Goal: Task Accomplishment & Management: Manage account settings

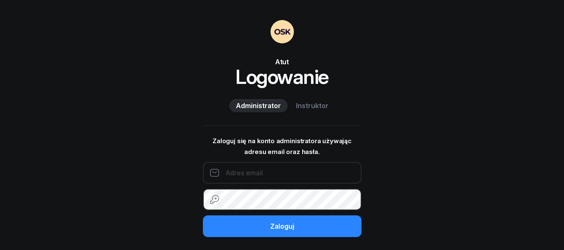
type input "792696977"
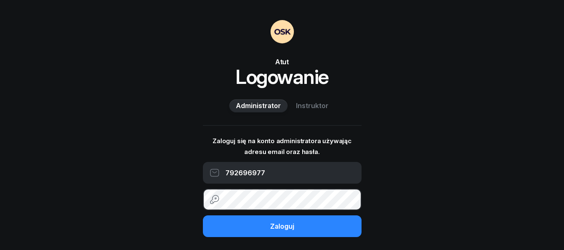
click at [303, 106] on span "Instruktor" at bounding box center [312, 106] width 33 height 11
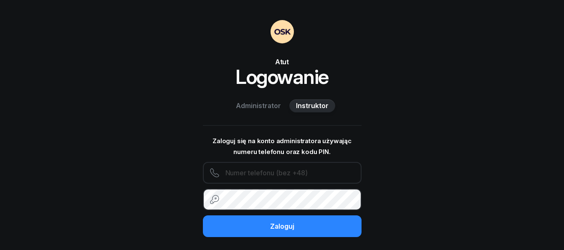
type input "792696977"
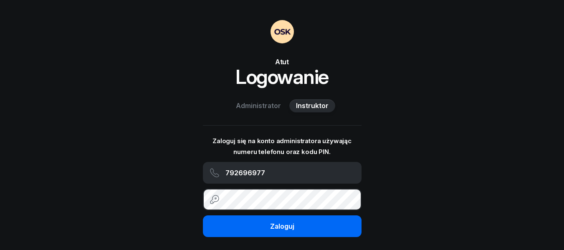
click at [284, 226] on div "Zaloguj" at bounding box center [282, 226] width 24 height 11
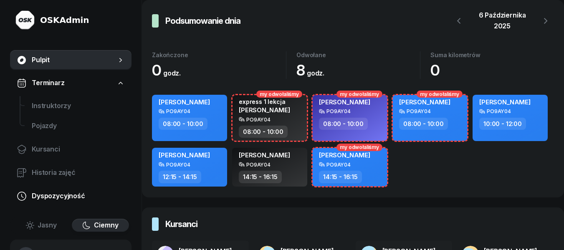
click at [75, 198] on span "Dyspozycyjność" at bounding box center [78, 196] width 93 height 11
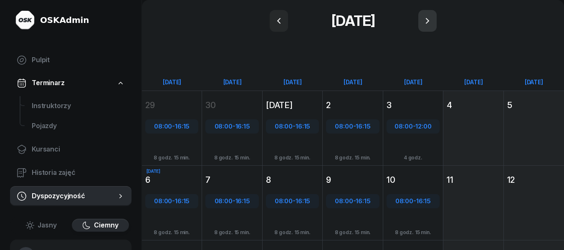
click at [432, 21] on icon "button" at bounding box center [427, 21] width 10 height 10
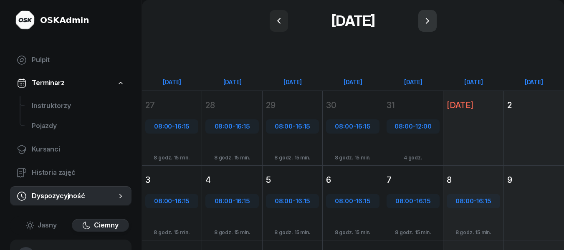
click at [435, 21] on button "button" at bounding box center [427, 21] width 18 height 22
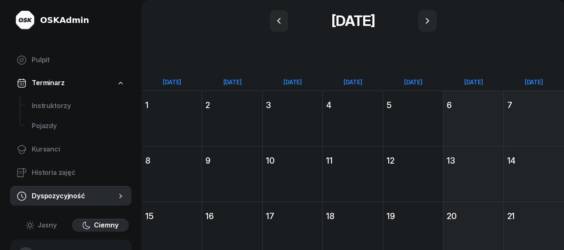
click at [417, 170] on div "[DATE] Pt [DATE] 12" at bounding box center [413, 174] width 60 height 56
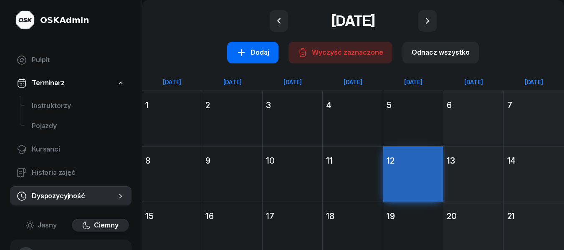
click at [248, 55] on div "Dodaj" at bounding box center [252, 52] width 33 height 11
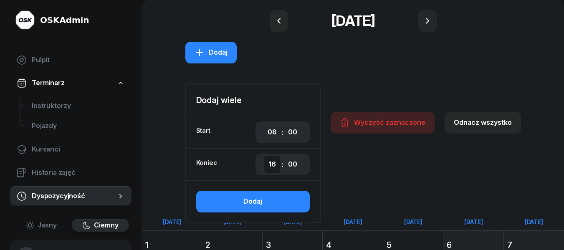
click at [276, 166] on select "00 01 02 03 04 05 06 07 08 09 10 11 12 13 14 15 16 17 18 19 20 21 22 23" at bounding box center [272, 165] width 16 height 18
click at [265, 156] on select "00 01 02 03 04 05 06 07 08 09 10 11 12 13 14 15 16 17 18 19 20 21 22 23" at bounding box center [272, 165] width 16 height 18
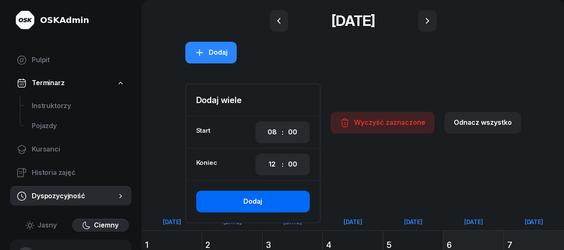
click at [261, 200] on div "Dodaj" at bounding box center [252, 201] width 19 height 11
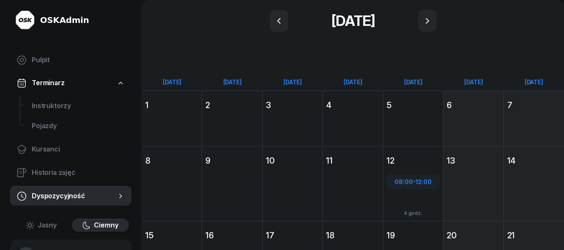
click at [157, 121] on div "[DATE] [PERSON_NAME] [DATE] 1" at bounding box center [172, 119] width 60 height 56
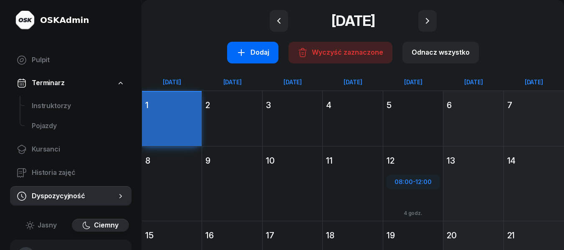
click at [263, 48] on div "Dodaj" at bounding box center [252, 52] width 33 height 11
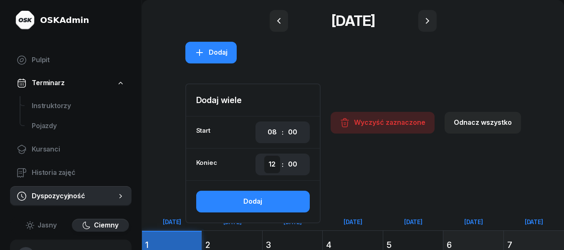
click at [279, 167] on select "00 01 02 03 04 05 06 07 08 09 10 11 12 13 14 15 16 17 18 19 20 21 22 23" at bounding box center [272, 165] width 16 height 18
select select "16"
click at [265, 156] on select "00 01 02 03 04 05 06 07 08 09 10 11 12 13 14 15 16 17 18 19 20 21 22 23" at bounding box center [272, 165] width 16 height 18
click at [296, 164] on select "00 05 10 15 20 25 30 35 40 45 50 55" at bounding box center [293, 165] width 16 height 18
select select "15"
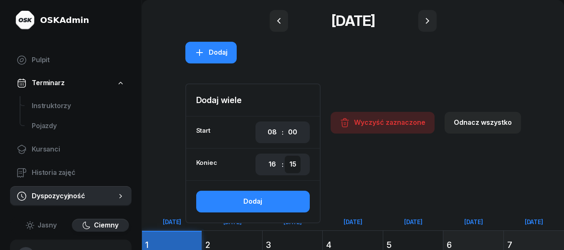
click at [286, 156] on select "00 05 10 15 20 25 30 35 40 45 50 55" at bounding box center [293, 165] width 16 height 18
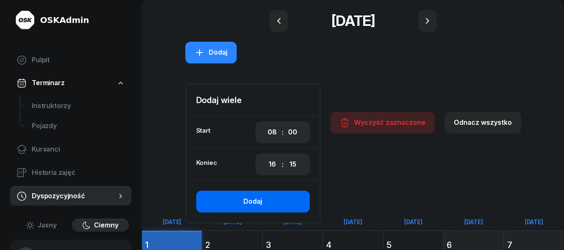
click at [258, 199] on div "Dodaj" at bounding box center [252, 201] width 19 height 11
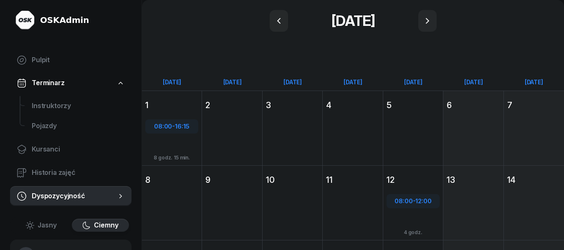
click at [226, 137] on div "[DATE] Wt [DATE] 2" at bounding box center [232, 128] width 60 height 75
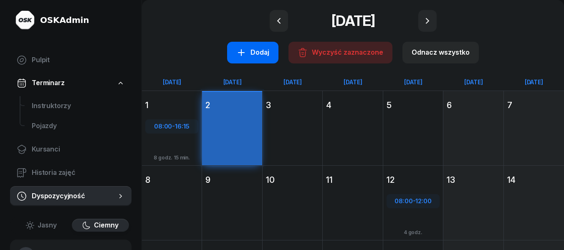
click at [255, 52] on div "Dodaj" at bounding box center [252, 52] width 33 height 11
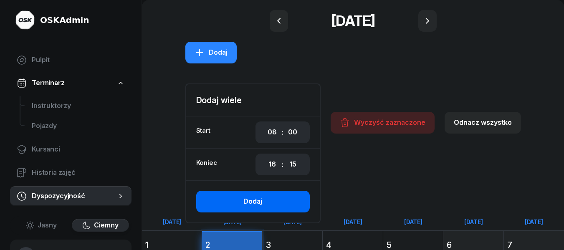
click at [250, 200] on div "Dodaj" at bounding box center [252, 201] width 19 height 11
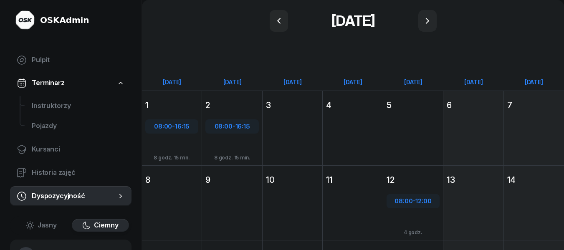
click at [291, 145] on div "[DATE] [GEOGRAPHIC_DATA][DATE] 3" at bounding box center [293, 128] width 60 height 75
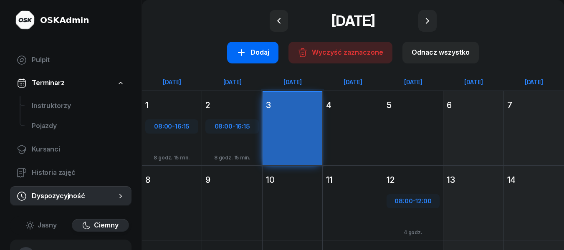
click at [258, 57] on div "Dodaj" at bounding box center [252, 52] width 33 height 11
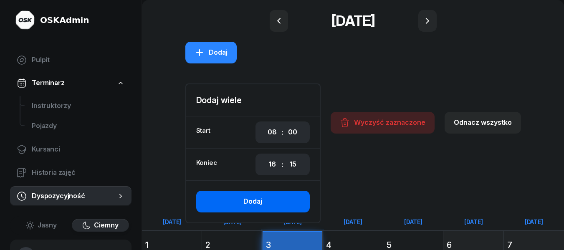
click at [255, 204] on div "Dodaj" at bounding box center [252, 201] width 19 height 11
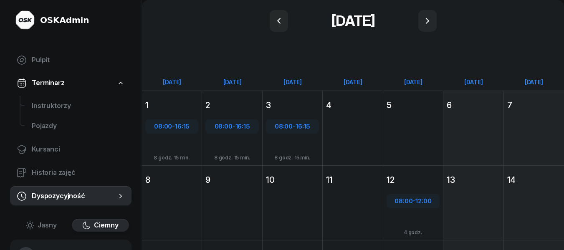
click at [354, 146] on div "[DATE] Cz [DATE] 4" at bounding box center [353, 128] width 60 height 75
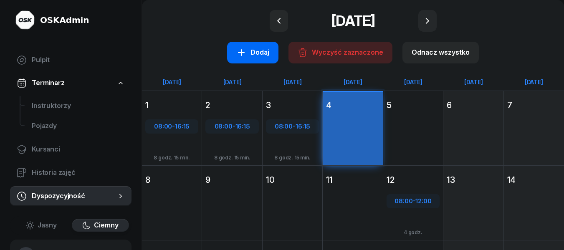
click at [246, 55] on icon "button" at bounding box center [241, 53] width 10 height 10
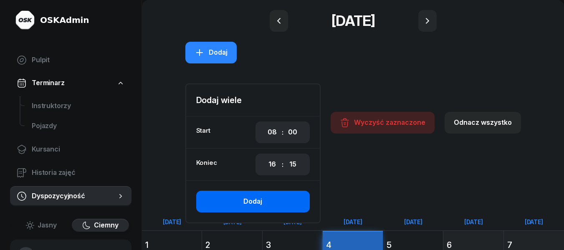
click at [260, 204] on div "Dodaj" at bounding box center [252, 201] width 19 height 11
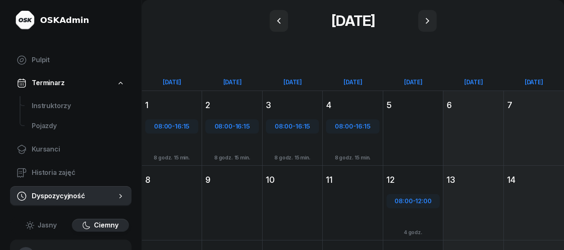
click at [399, 136] on div "[DATE] Pt [DATE] 5" at bounding box center [413, 128] width 60 height 75
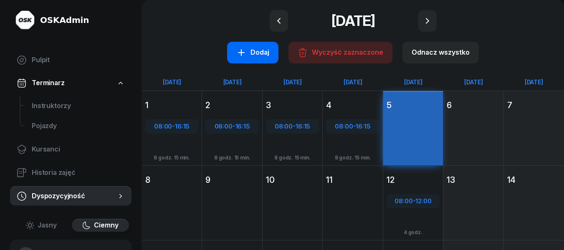
click at [261, 54] on div "Dodaj" at bounding box center [252, 52] width 33 height 11
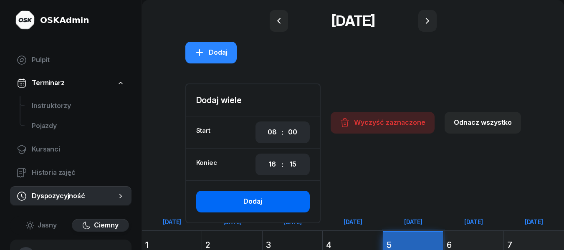
click at [260, 198] on div "Dodaj" at bounding box center [252, 201] width 19 height 11
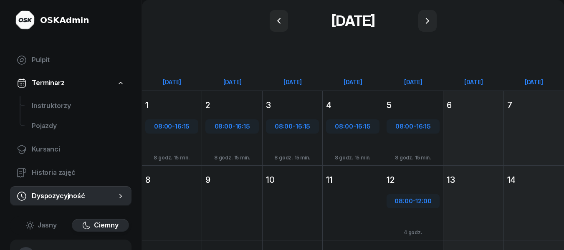
click at [175, 204] on div "[DATE] [PERSON_NAME] [DATE] 8" at bounding box center [172, 202] width 60 height 75
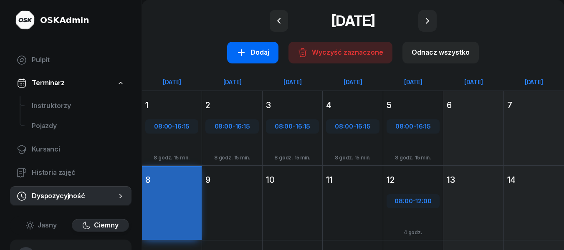
click at [257, 53] on div "Dodaj" at bounding box center [252, 52] width 33 height 11
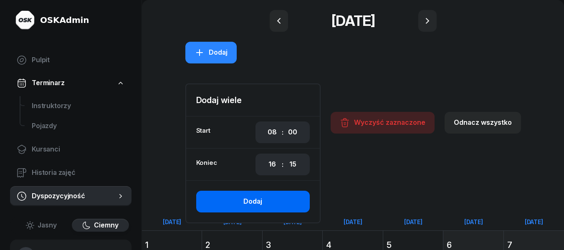
click at [255, 201] on div "Dodaj" at bounding box center [252, 201] width 19 height 11
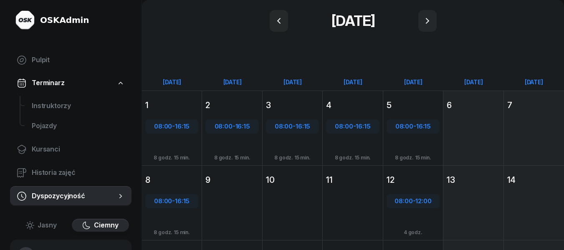
click at [239, 197] on div "[DATE] Wt [DATE] 9" at bounding box center [232, 202] width 60 height 75
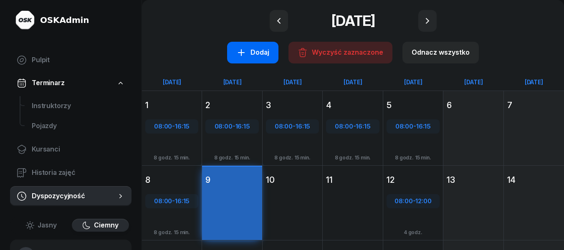
click at [255, 51] on div "Dodaj" at bounding box center [252, 52] width 33 height 11
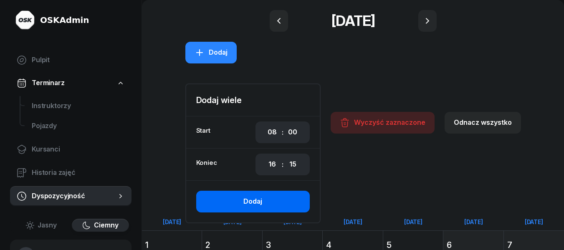
click at [266, 199] on button "Dodaj" at bounding box center [253, 202] width 114 height 22
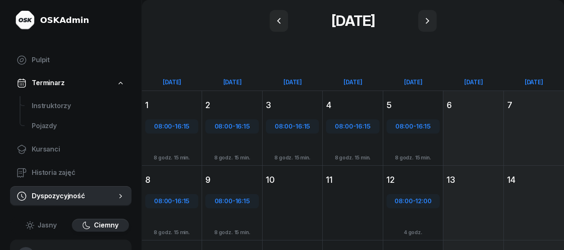
click at [278, 194] on div "[DATE] [GEOGRAPHIC_DATA][DATE] 10" at bounding box center [293, 202] width 60 height 75
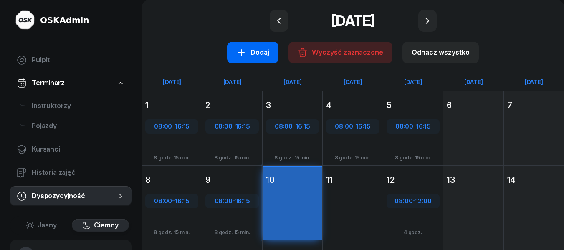
click at [257, 50] on div "Dodaj" at bounding box center [252, 52] width 33 height 11
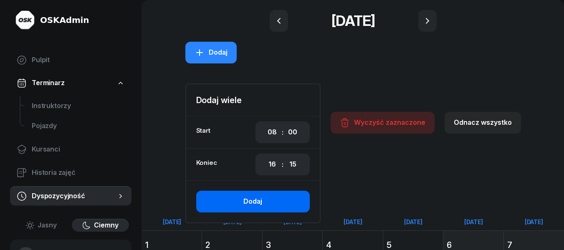
click at [260, 203] on div "Dodaj" at bounding box center [252, 201] width 19 height 11
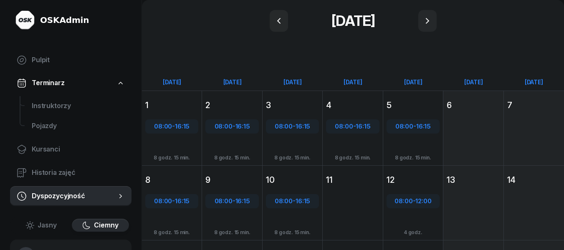
click at [356, 207] on div "[DATE] [GEOGRAPHIC_DATA][DATE] 11" at bounding box center [353, 202] width 60 height 75
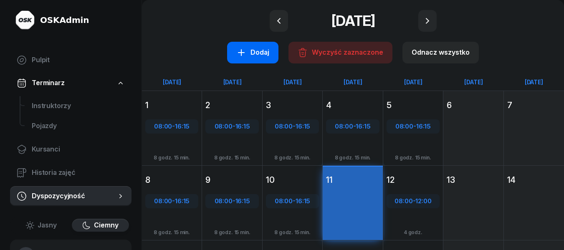
click at [253, 52] on div "Dodaj" at bounding box center [252, 52] width 33 height 11
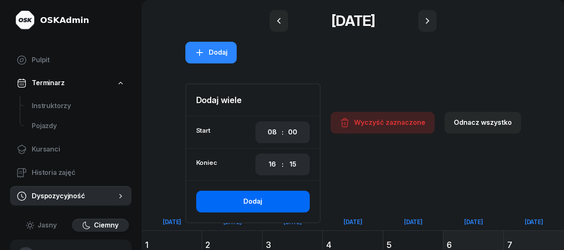
click at [259, 202] on div "Dodaj" at bounding box center [252, 201] width 19 height 11
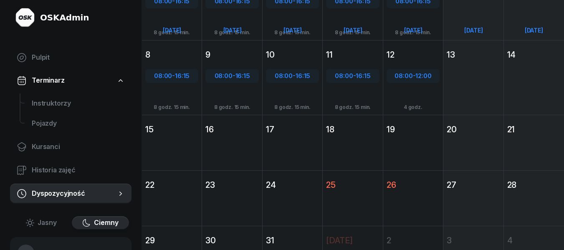
scroll to position [157, 0]
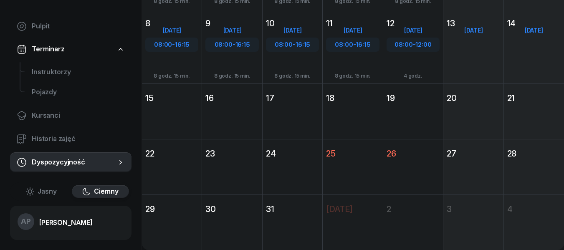
click at [164, 107] on div "[DATE] [PERSON_NAME] [DATE] 15" at bounding box center [172, 111] width 60 height 56
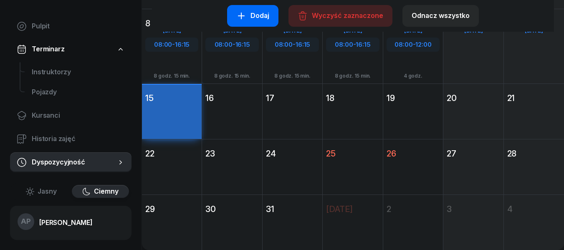
click at [253, 15] on div "Dodaj" at bounding box center [252, 15] width 33 height 11
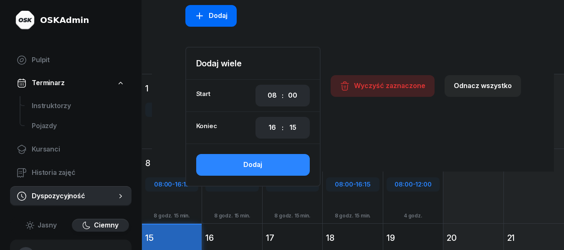
scroll to position [296, 0]
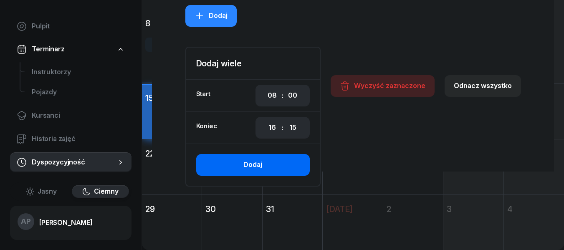
click at [253, 167] on div "Dodaj" at bounding box center [252, 164] width 19 height 11
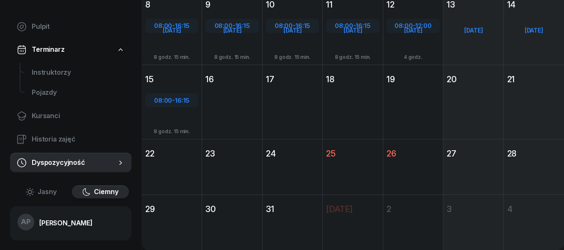
scroll to position [157, 0]
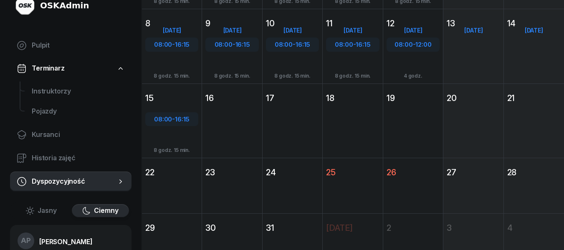
click at [221, 124] on div "[DATE] Wt [DATE] 16" at bounding box center [232, 120] width 60 height 75
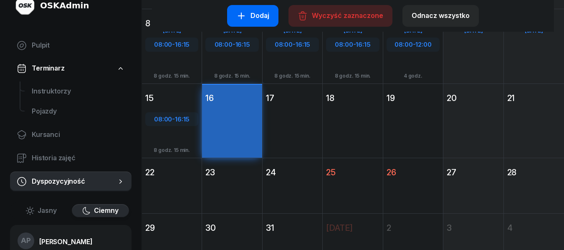
click at [263, 16] on div "Dodaj" at bounding box center [252, 15] width 33 height 11
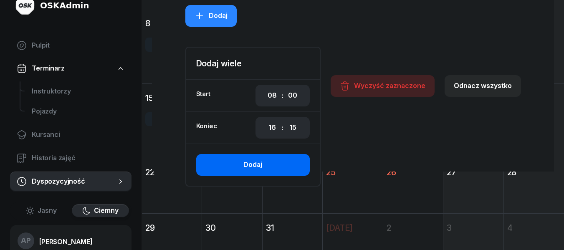
click at [260, 165] on div "Dodaj" at bounding box center [252, 164] width 19 height 11
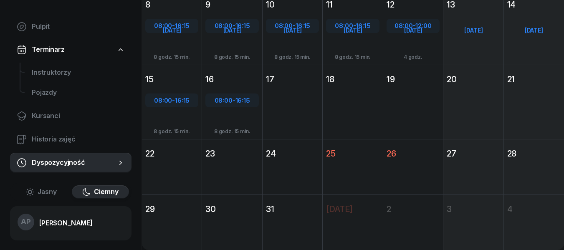
scroll to position [157, 0]
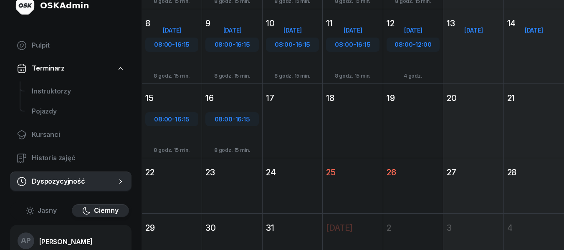
click at [290, 133] on div "[DATE] [GEOGRAPHIC_DATA][DATE] 17" at bounding box center [293, 120] width 60 height 75
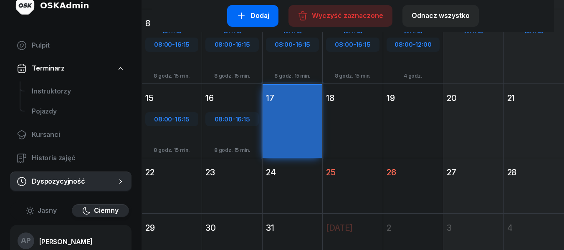
click at [268, 15] on div "Dodaj" at bounding box center [252, 15] width 33 height 11
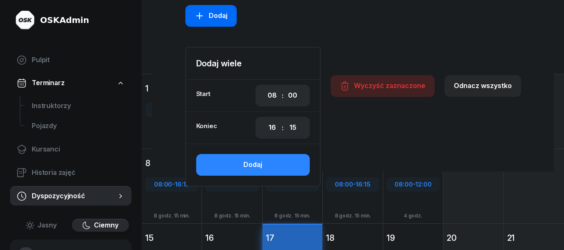
scroll to position [296, 0]
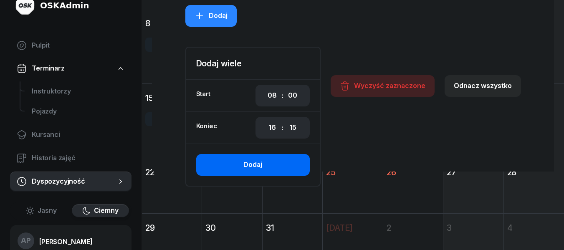
click at [260, 166] on div "Dodaj" at bounding box center [252, 164] width 19 height 11
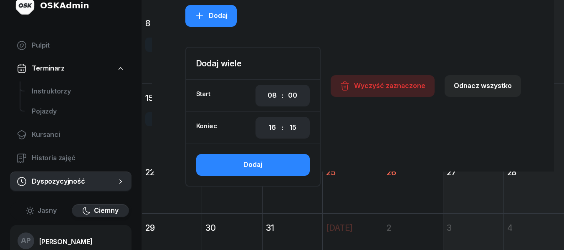
scroll to position [157, 0]
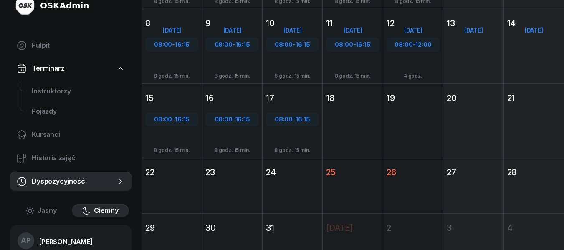
click at [372, 134] on div "[DATE] Cz [DATE] 18" at bounding box center [353, 120] width 60 height 75
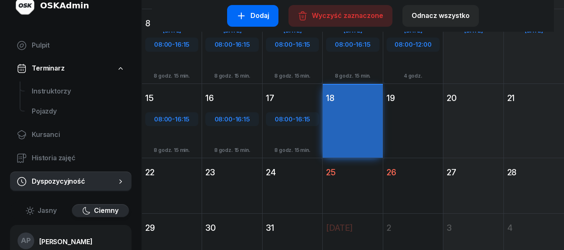
click at [251, 17] on div "Dodaj" at bounding box center [252, 15] width 33 height 11
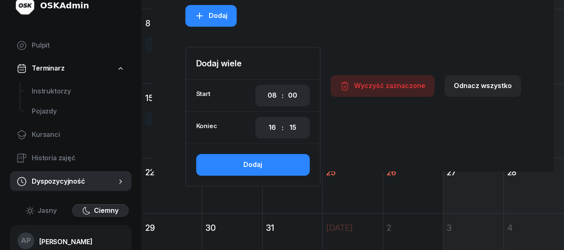
click at [245, 169] on div "Dodaj" at bounding box center [252, 164] width 19 height 11
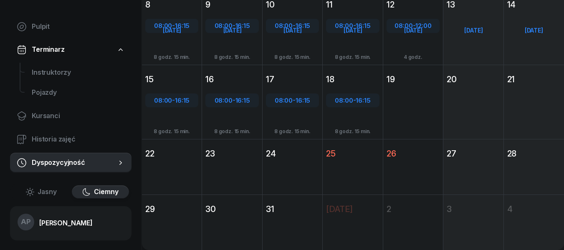
scroll to position [157, 0]
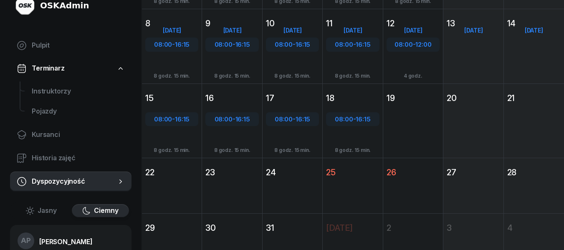
click at [418, 113] on div "[DATE] Pt [DATE] 19" at bounding box center [413, 120] width 60 height 75
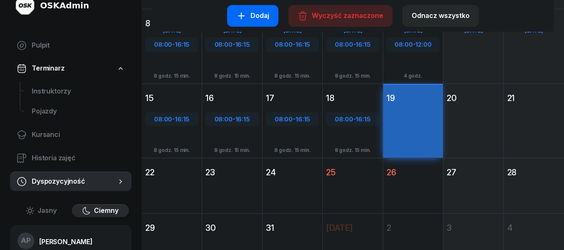
click at [245, 15] on icon "button" at bounding box center [241, 16] width 7 height 7
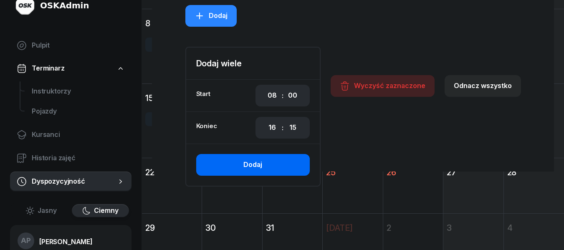
click at [264, 162] on button "Dodaj" at bounding box center [253, 165] width 114 height 22
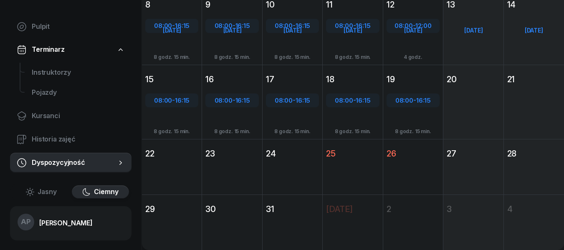
scroll to position [157, 0]
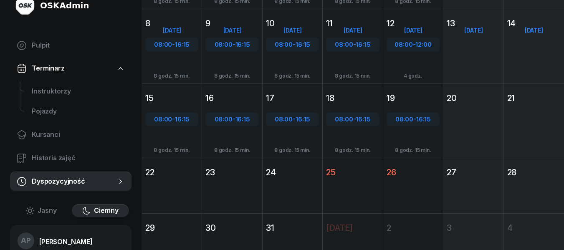
click at [465, 181] on div "[DATE] So [DATE] 27" at bounding box center [473, 186] width 60 height 56
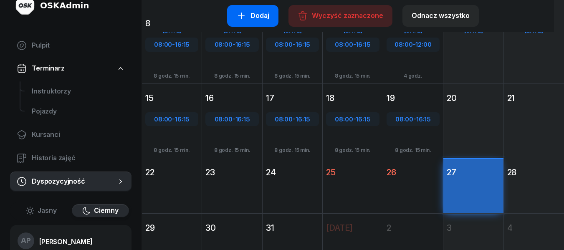
click at [262, 13] on div "Dodaj" at bounding box center [252, 15] width 33 height 11
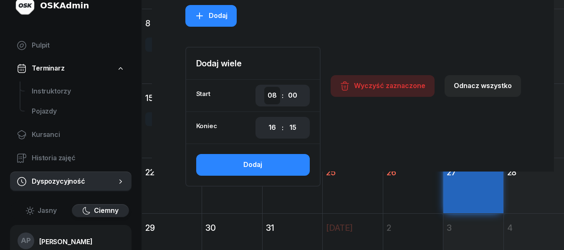
click at [272, 97] on select "00 01 02 03 04 05 06 07 08 09 10 11 12 13 14 15 16 17 18 19 20 21 22 23" at bounding box center [272, 96] width 16 height 18
select select "07"
click at [265, 87] on select "00 01 02 03 04 05 06 07 08 09 10 11 12 13 14 15 16 17 18 19 20 21 22 23" at bounding box center [272, 96] width 16 height 18
click at [272, 127] on select "00 01 02 03 04 05 06 07 08 09 10 11 12 13 14 15 16 17 18 19 20 21 22 23" at bounding box center [272, 128] width 16 height 18
select select "15"
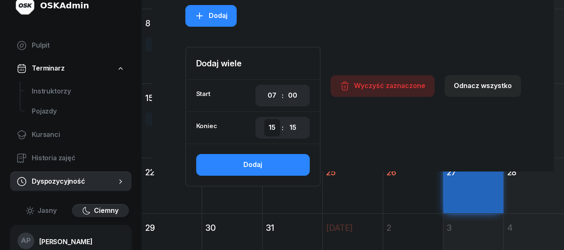
click at [265, 119] on select "00 01 02 03 04 05 06 07 08 09 10 11 12 13 14 15 16 17 18 19 20 21 22 23" at bounding box center [272, 128] width 16 height 18
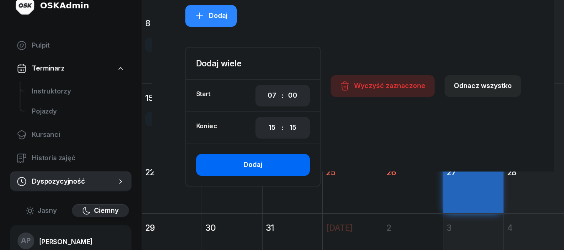
click at [259, 162] on div "Dodaj" at bounding box center [252, 164] width 19 height 11
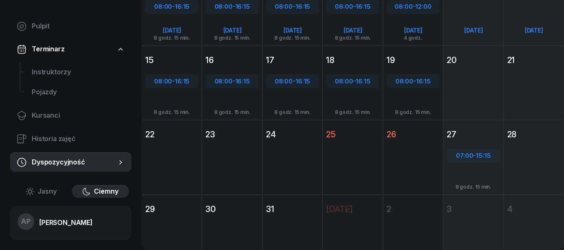
scroll to position [157, 0]
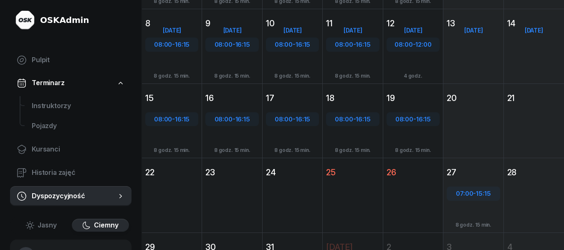
click at [157, 199] on div "[DATE] [PERSON_NAME] [DATE] 22" at bounding box center [172, 195] width 60 height 75
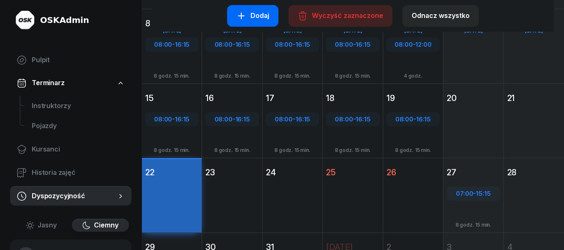
click at [246, 18] on icon "button" at bounding box center [241, 16] width 10 height 10
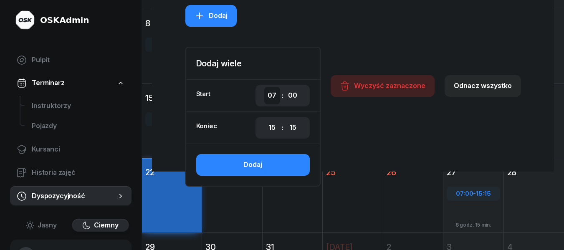
click at [272, 92] on select "00 01 02 03 04 05 06 07 08 09 10 11 12 13 14 15 16 17 18 19 20 21 22 23" at bounding box center [272, 96] width 16 height 18
select select "08"
click at [265, 87] on select "00 01 02 03 04 05 06 07 08 09 10 11 12 13 14 15 16 17 18 19 20 21 22 23" at bounding box center [272, 96] width 16 height 18
click at [273, 127] on select "00 01 02 03 04 05 06 07 08 09 10 11 12 13 14 15 16 17 18 19 20 21 22 23" at bounding box center [272, 128] width 16 height 18
select select "16"
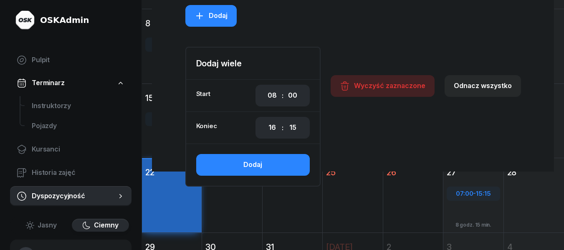
click at [265, 119] on select "00 01 02 03 04 05 06 07 08 09 10 11 12 13 14 15 16 17 18 19 20 21 22 23" at bounding box center [272, 128] width 16 height 18
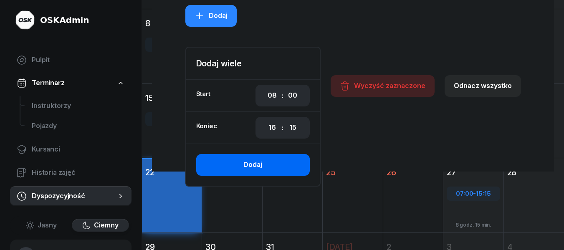
click at [256, 164] on div "Dodaj" at bounding box center [252, 164] width 19 height 11
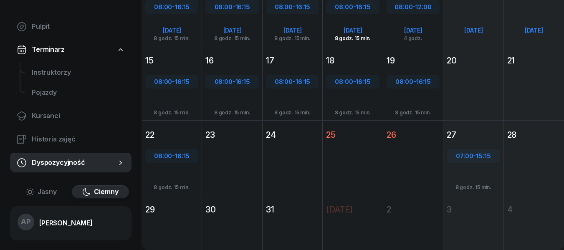
scroll to position [195, 0]
click at [175, 227] on div "[DATE] [PERSON_NAME] [DATE] 29" at bounding box center [172, 223] width 60 height 56
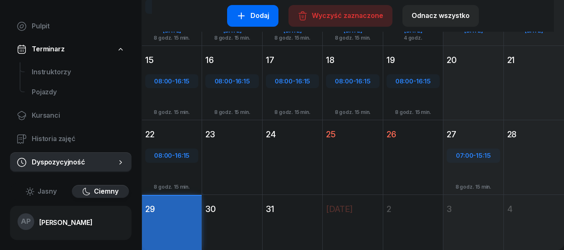
click at [252, 14] on div "Dodaj" at bounding box center [252, 15] width 33 height 11
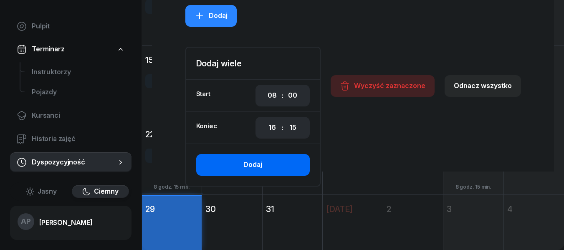
click at [245, 164] on div "Dodaj" at bounding box center [252, 164] width 19 height 11
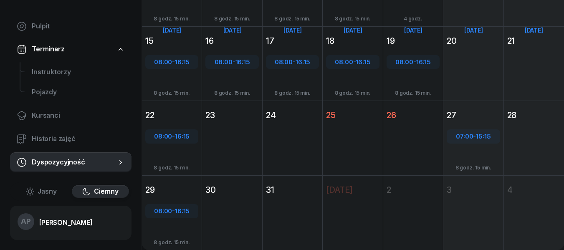
scroll to position [195, 0]
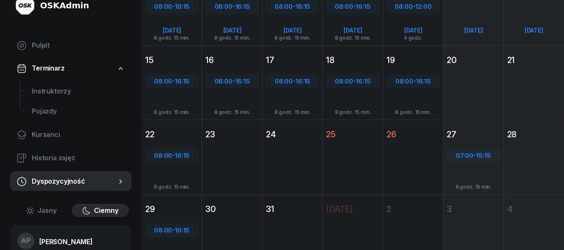
click at [222, 220] on div "[DATE] Wt [DATE] 30" at bounding box center [232, 232] width 60 height 75
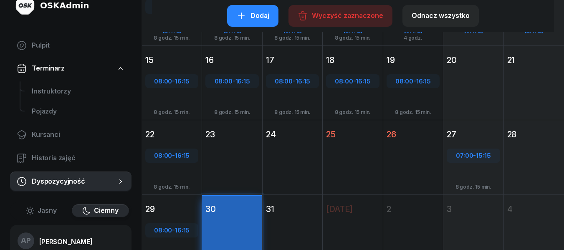
click at [252, 17] on div "Dodaj" at bounding box center [252, 15] width 33 height 11
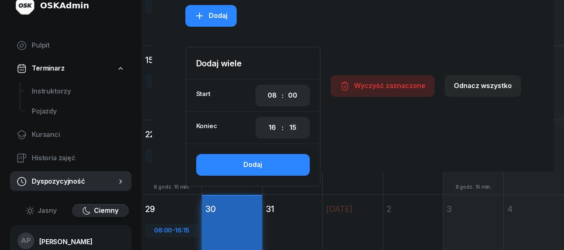
click at [255, 164] on div "Dodaj" at bounding box center [252, 164] width 19 height 11
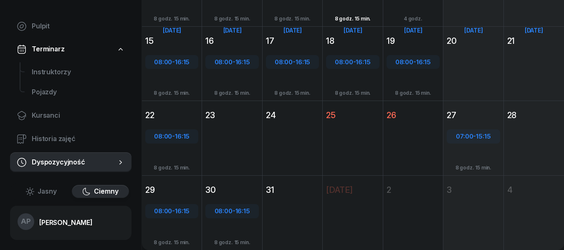
scroll to position [0, 0]
